Goal: Task Accomplishment & Management: Manage account settings

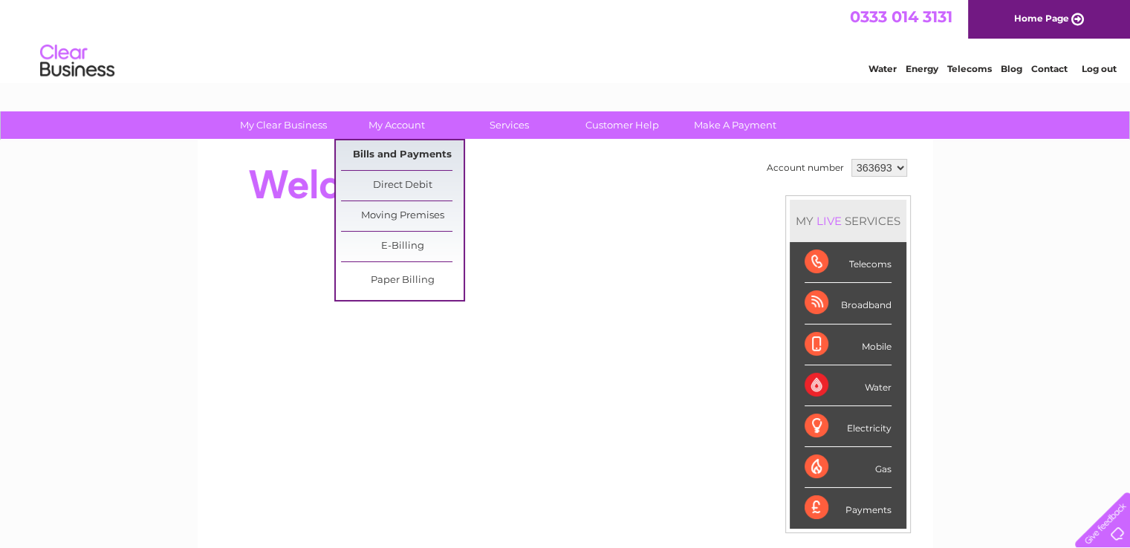
click at [413, 152] on link "Bills and Payments" at bounding box center [402, 155] width 123 height 30
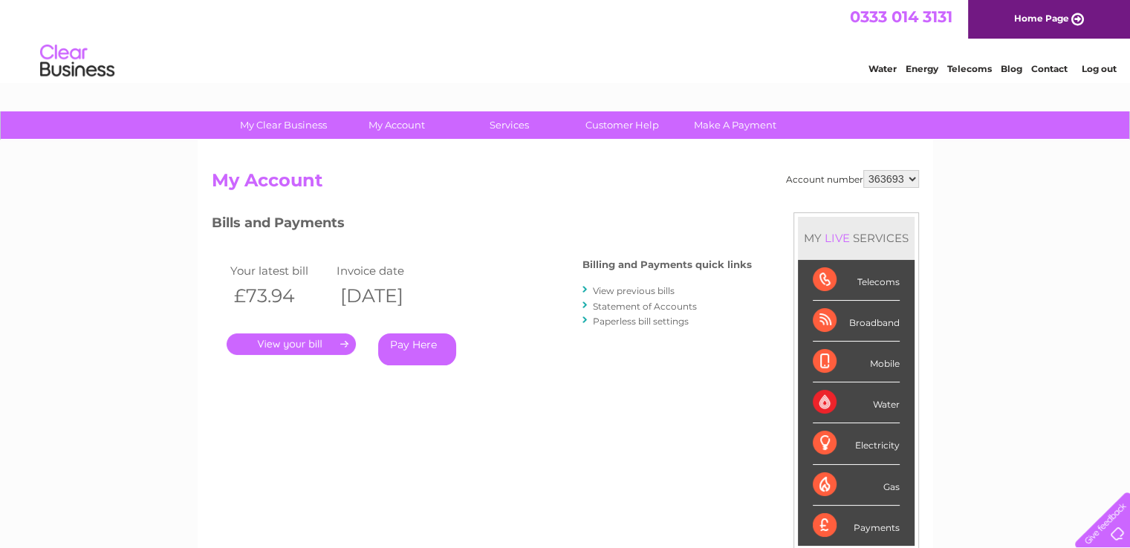
click at [295, 351] on link "." at bounding box center [291, 344] width 129 height 22
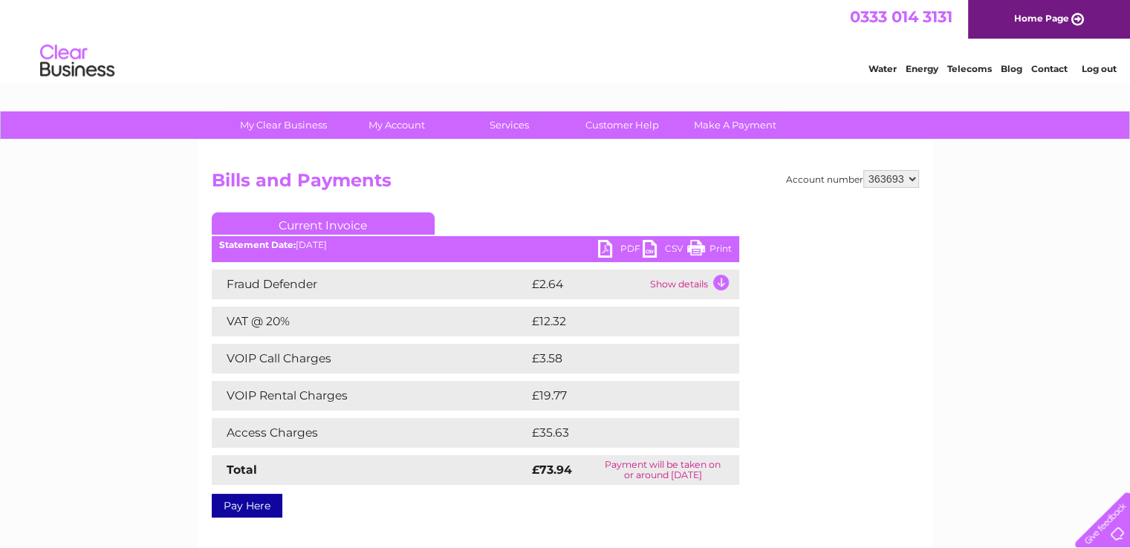
click at [629, 252] on link "PDF" at bounding box center [620, 251] width 45 height 22
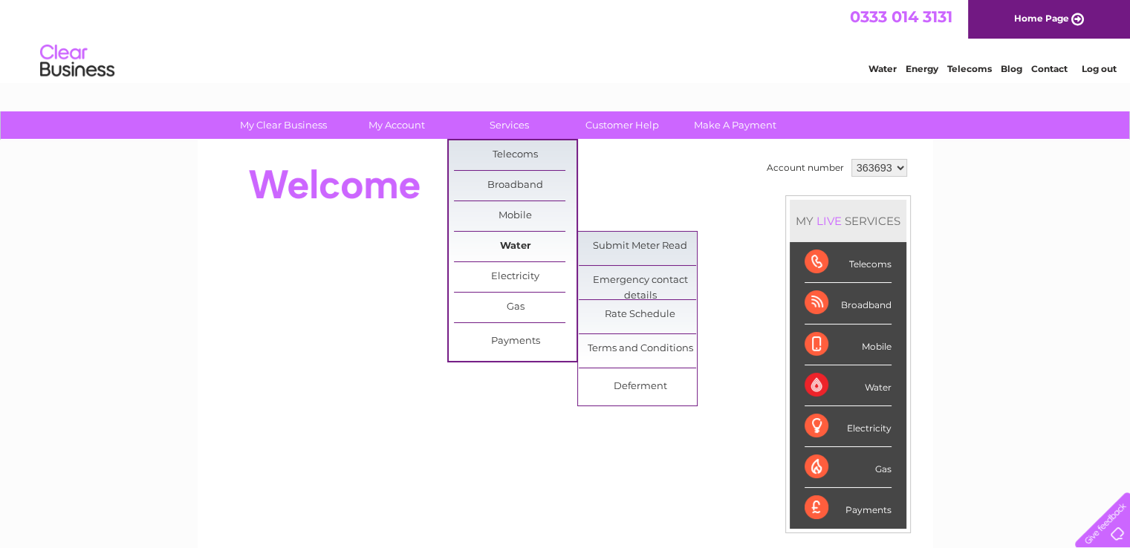
click at [517, 244] on link "Water" at bounding box center [515, 247] width 123 height 30
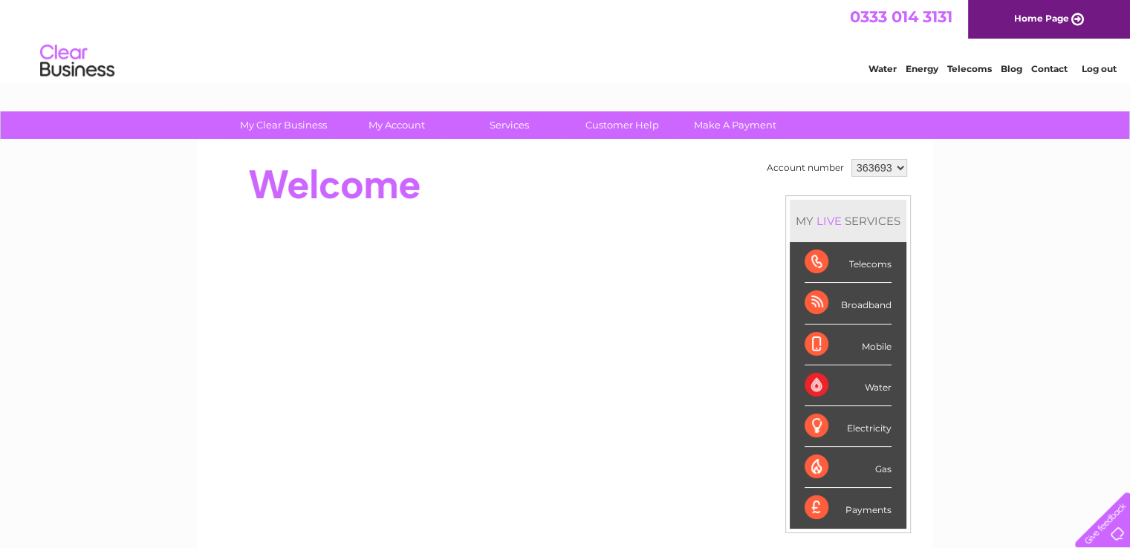
click at [1107, 71] on link "Log out" at bounding box center [1098, 68] width 35 height 11
